Goal: Task Accomplishment & Management: Manage account settings

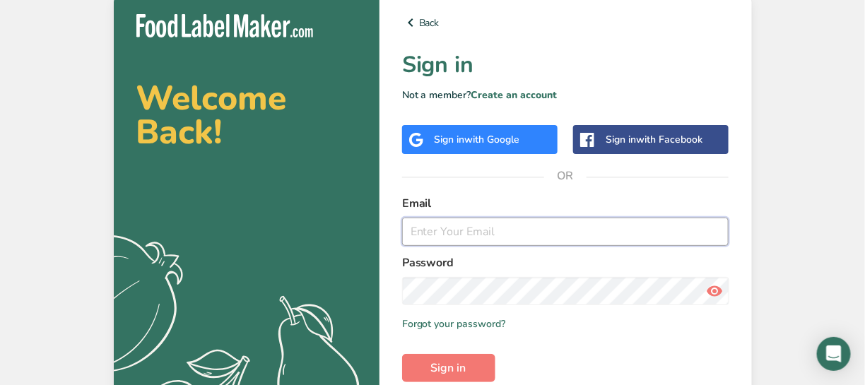
click at [455, 245] on input "email" at bounding box center [565, 232] width 327 height 28
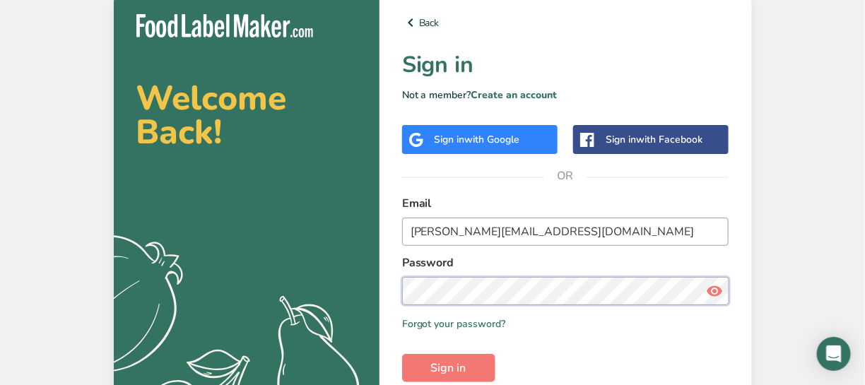
click at [402, 354] on button "Sign in" at bounding box center [448, 368] width 93 height 28
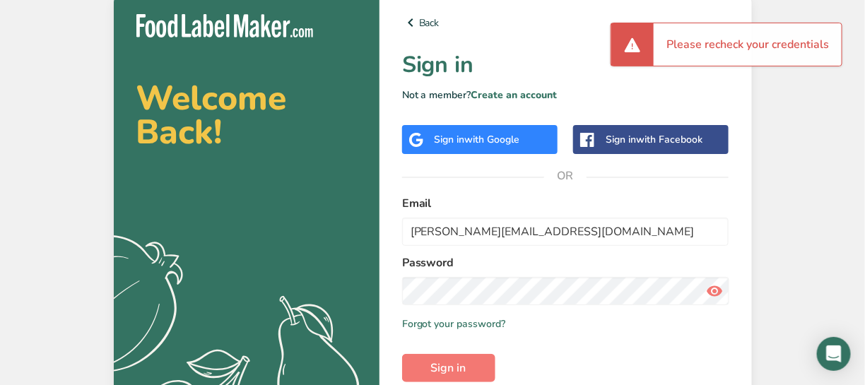
click at [597, 292] on icon at bounding box center [714, 290] width 17 height 25
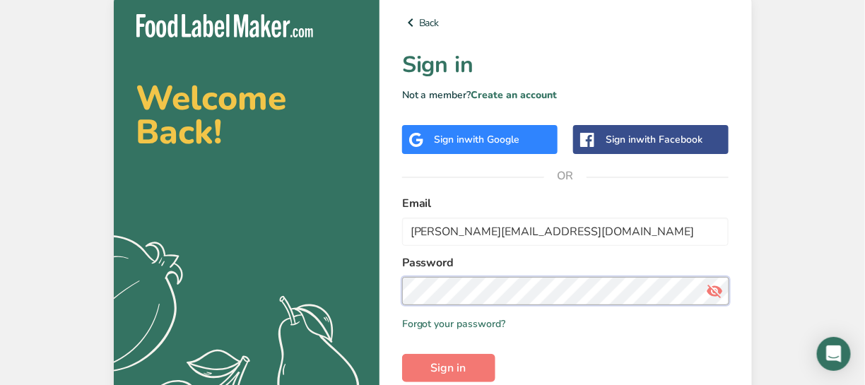
click at [402, 354] on button "Sign in" at bounding box center [448, 368] width 93 height 28
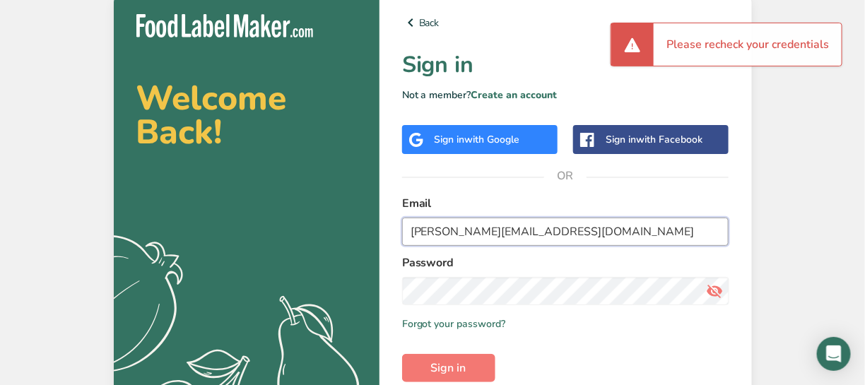
click at [546, 233] on input "[PERSON_NAME][EMAIL_ADDRESS][DOMAIN_NAME]" at bounding box center [565, 232] width 327 height 28
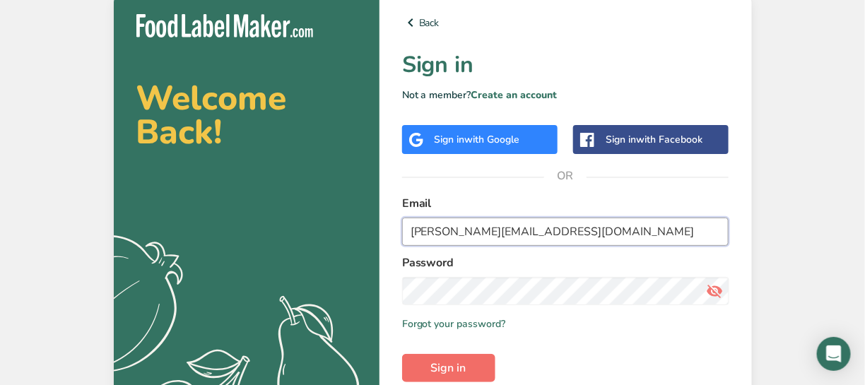
type input "[PERSON_NAME][EMAIL_ADDRESS][DOMAIN_NAME]"
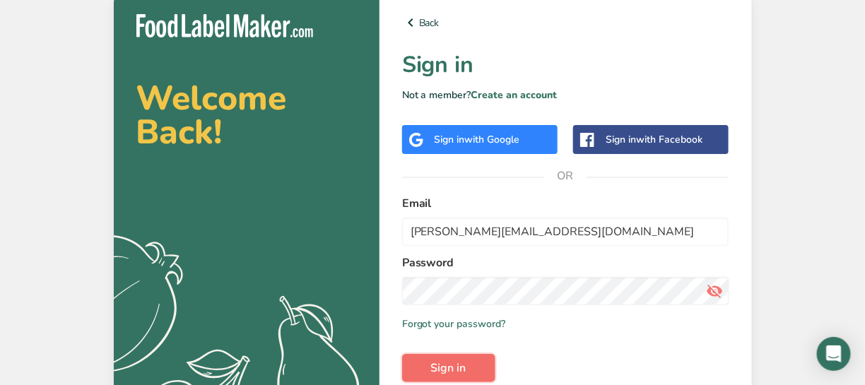
click at [443, 366] on span "Sign in" at bounding box center [448, 368] width 35 height 17
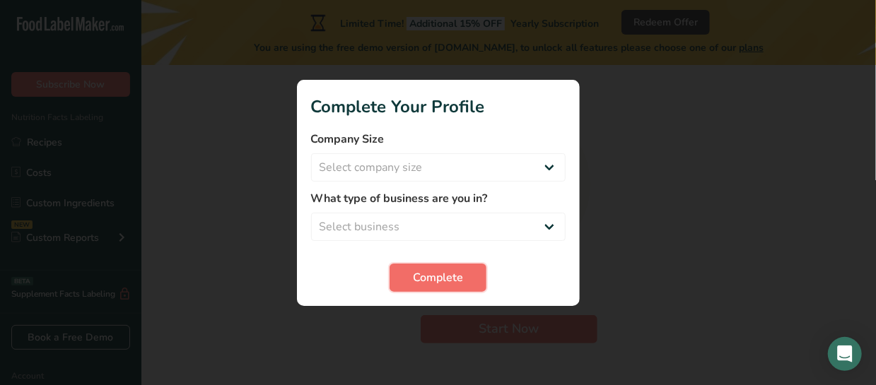
click at [433, 284] on span "Complete" at bounding box center [438, 277] width 50 height 17
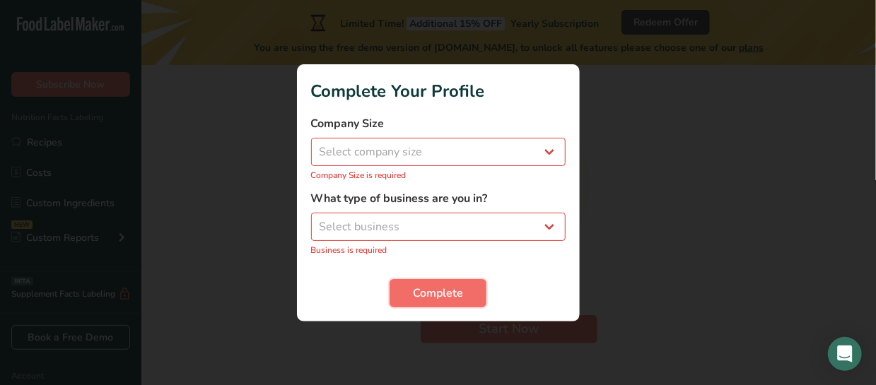
click at [444, 287] on span "Complete" at bounding box center [438, 293] width 50 height 17
click at [277, 198] on div at bounding box center [438, 192] width 876 height 385
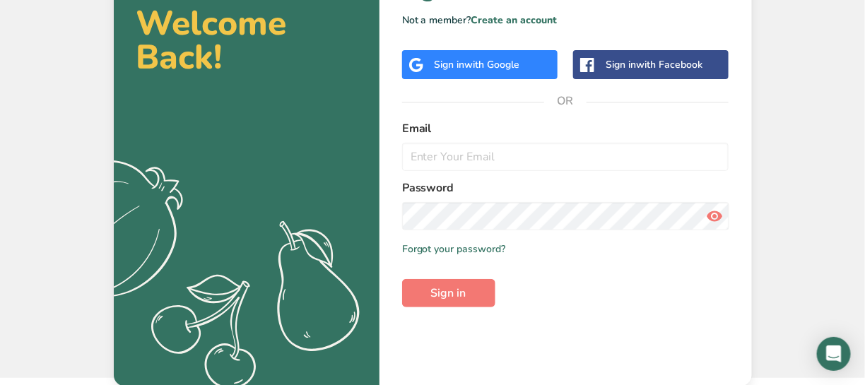
scroll to position [76, 0]
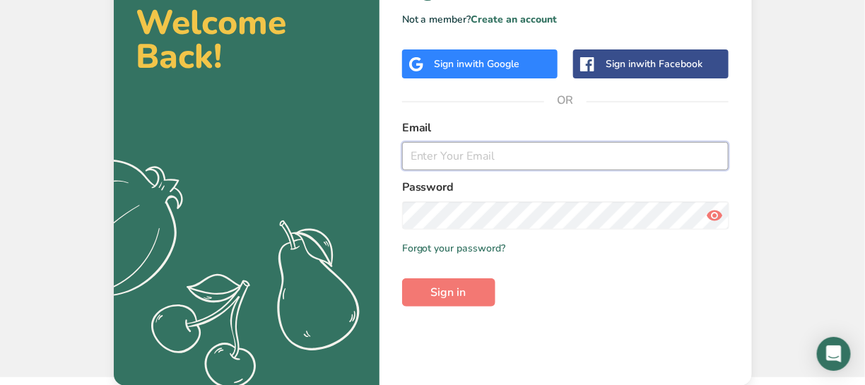
click at [466, 160] on input "email" at bounding box center [565, 156] width 327 height 28
type input "[PERSON_NAME][EMAIL_ADDRESS][DOMAIN_NAME]"
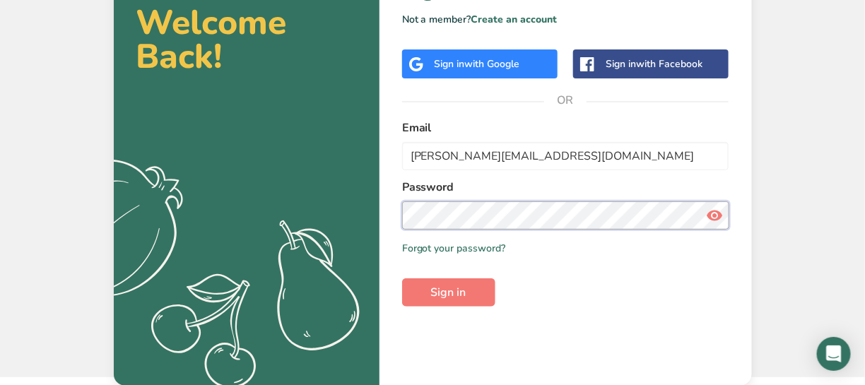
click at [402, 278] on button "Sign in" at bounding box center [448, 292] width 93 height 28
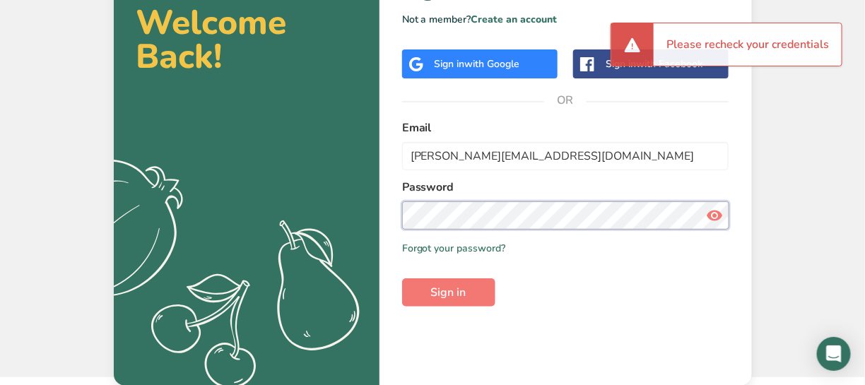
click at [351, 204] on section "Welcome Back! .a{fill:#f5f3ed;} Back Sign in Not a member? Create an account Si…" at bounding box center [433, 151] width 638 height 470
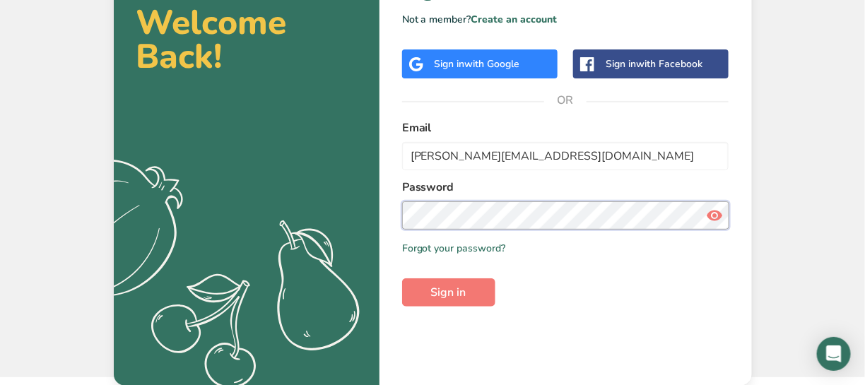
click at [402, 278] on button "Sign in" at bounding box center [448, 292] width 93 height 28
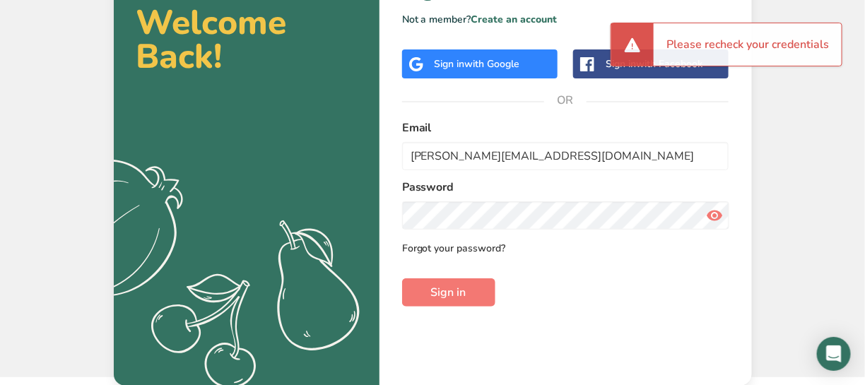
click at [445, 248] on link "Forgot your password?" at bounding box center [454, 248] width 104 height 15
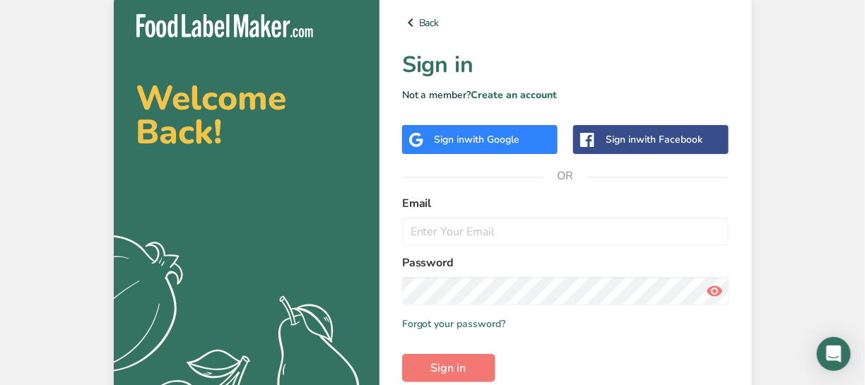
scroll to position [76, 0]
